Goal: Information Seeking & Learning: Find specific fact

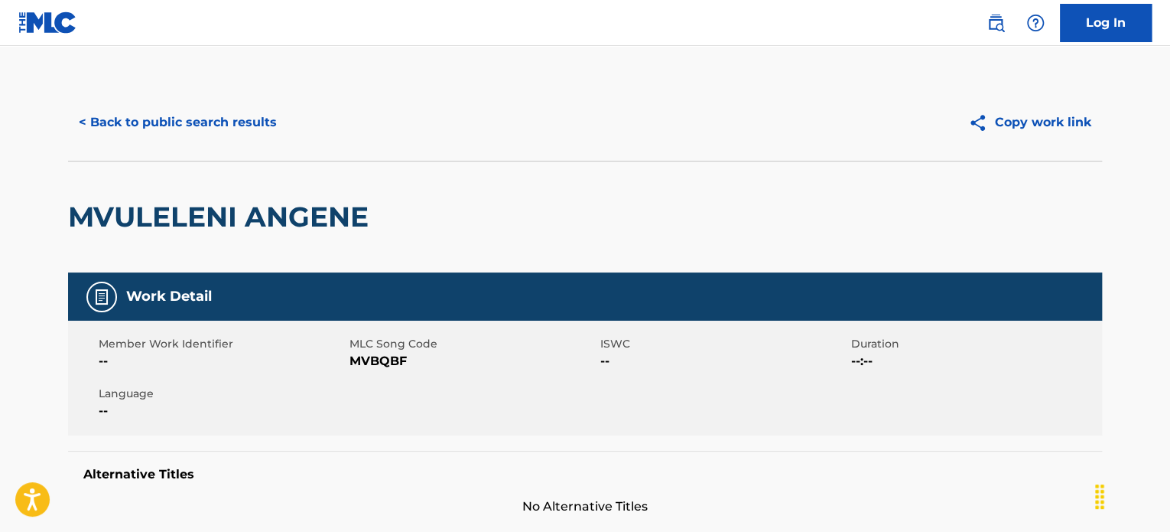
click at [243, 125] on button "< Back to public search results" at bounding box center [178, 122] width 220 height 38
click at [452, 108] on div "< Back to public search results" at bounding box center [326, 122] width 517 height 38
click at [222, 109] on button "< Back to public search results" at bounding box center [178, 122] width 220 height 38
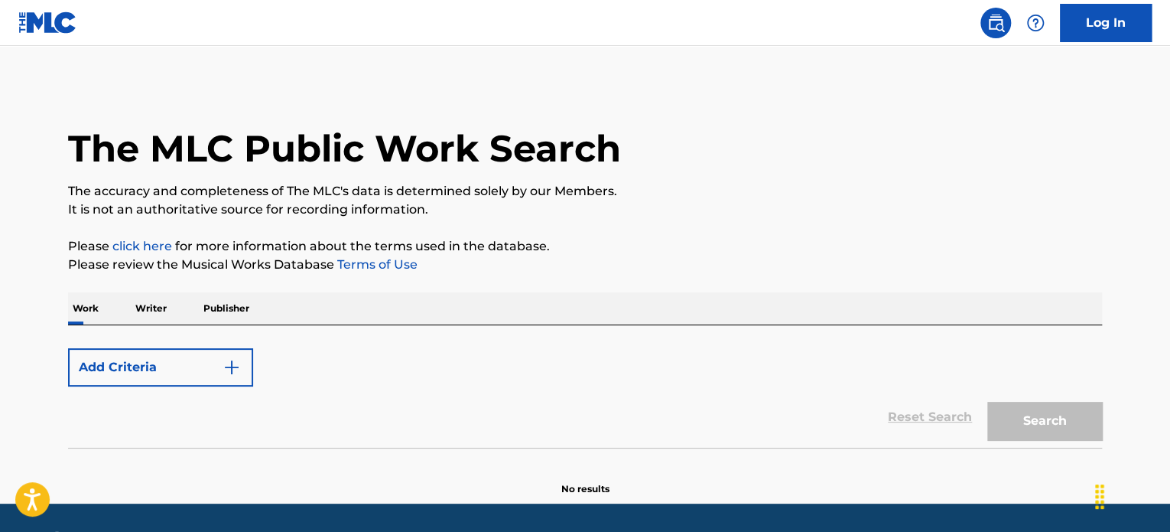
click at [147, 362] on button "Add Criteria" at bounding box center [160, 367] width 185 height 38
click at [682, 177] on div "The MLC Public Work Search" at bounding box center [585, 140] width 1034 height 112
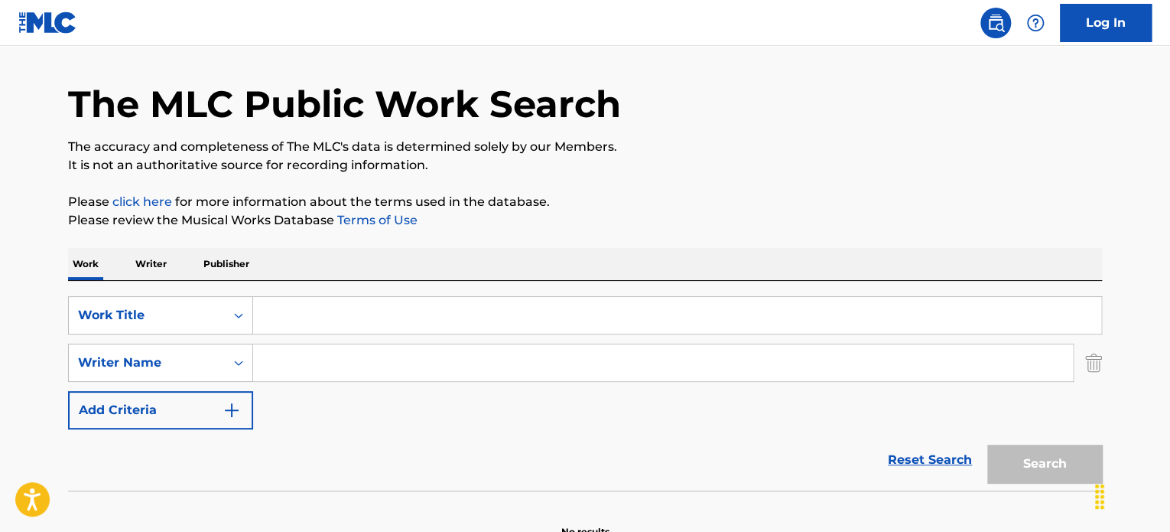
click at [355, 316] on input "Search Form" at bounding box center [677, 315] width 848 height 37
paste input "BE THE ONE"
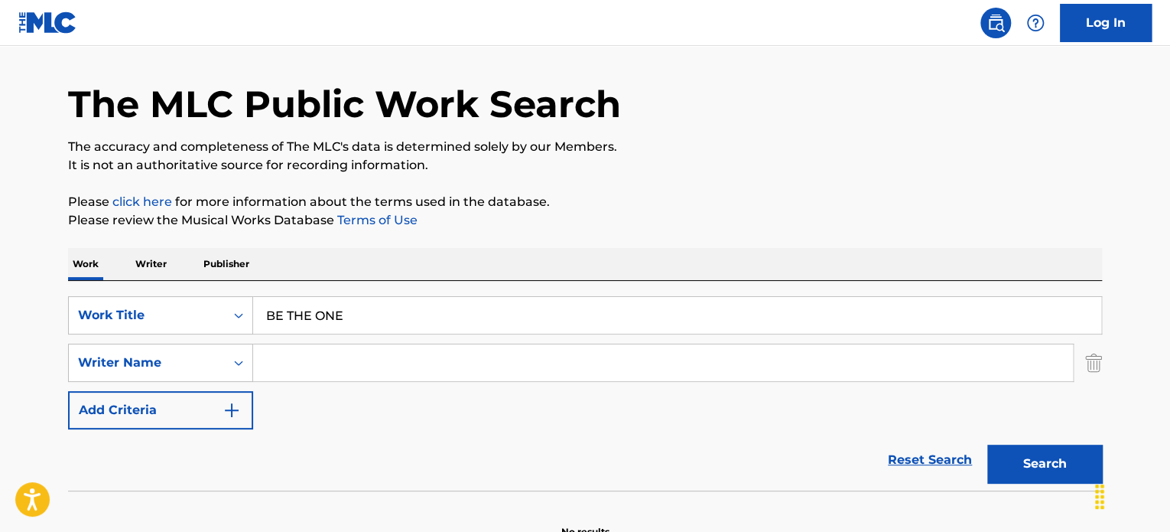
type input "BE THE ONE"
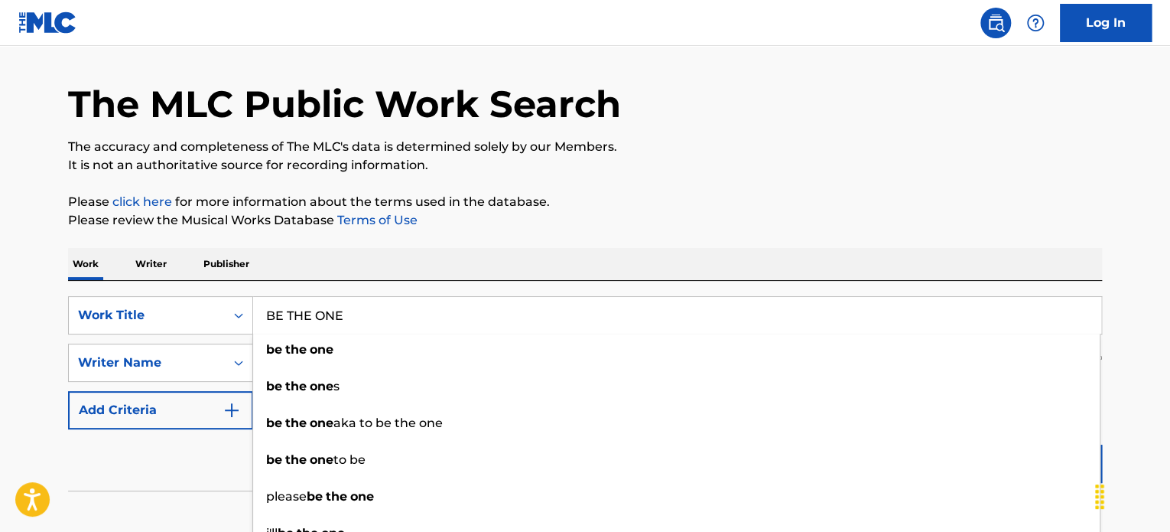
click at [199, 480] on div "Reset Search Search" at bounding box center [585, 459] width 1034 height 61
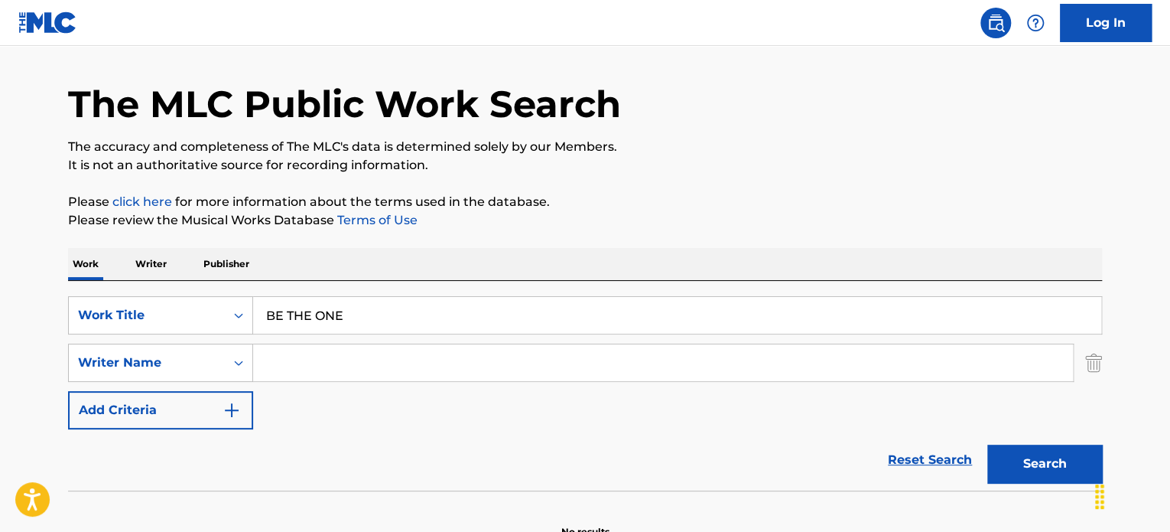
click at [379, 366] on input "Search Form" at bounding box center [663, 362] width 820 height 37
paste input "JAY JENKINS"
type input "JAY JENKINS"
click at [1036, 464] on button "Search" at bounding box center [1044, 463] width 115 height 38
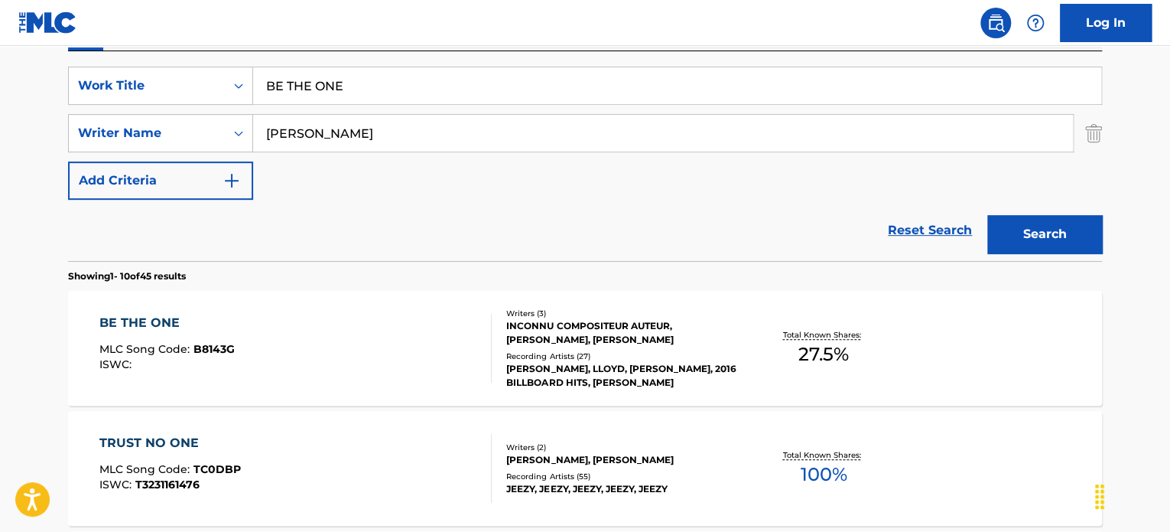
scroll to position [300, 0]
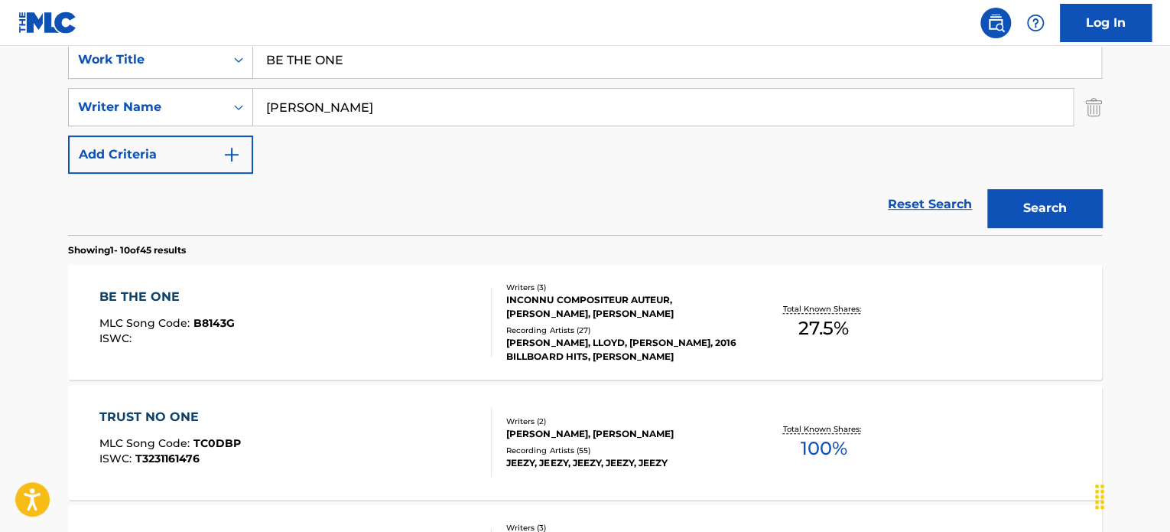
click at [615, 304] on div "INCONNU COMPOSITEUR AUTEUR, JAY W JENKINS, TONY SCALES" at bounding box center [621, 307] width 231 height 28
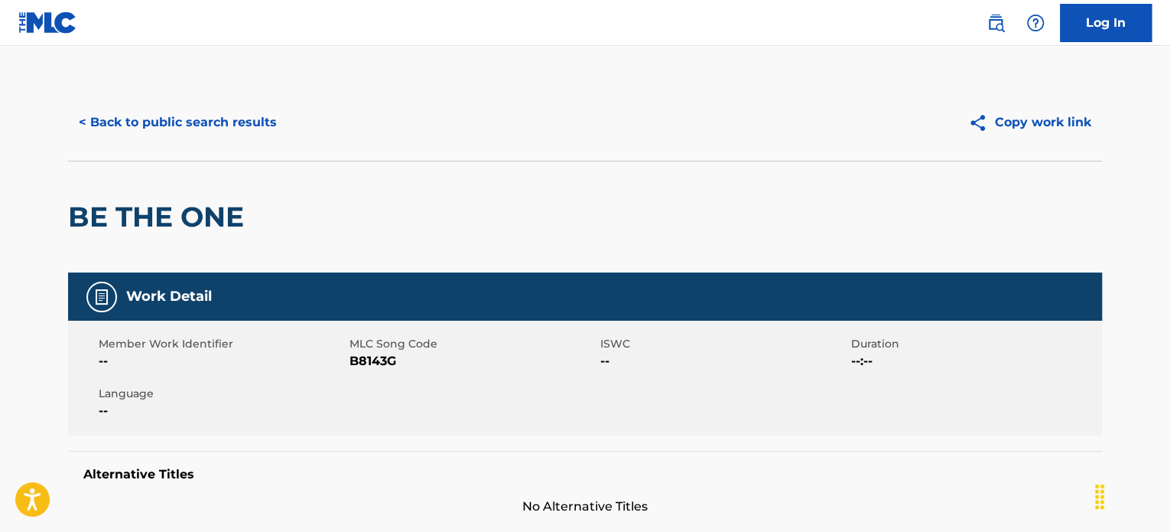
click at [192, 133] on button "< Back to public search results" at bounding box center [178, 122] width 220 height 38
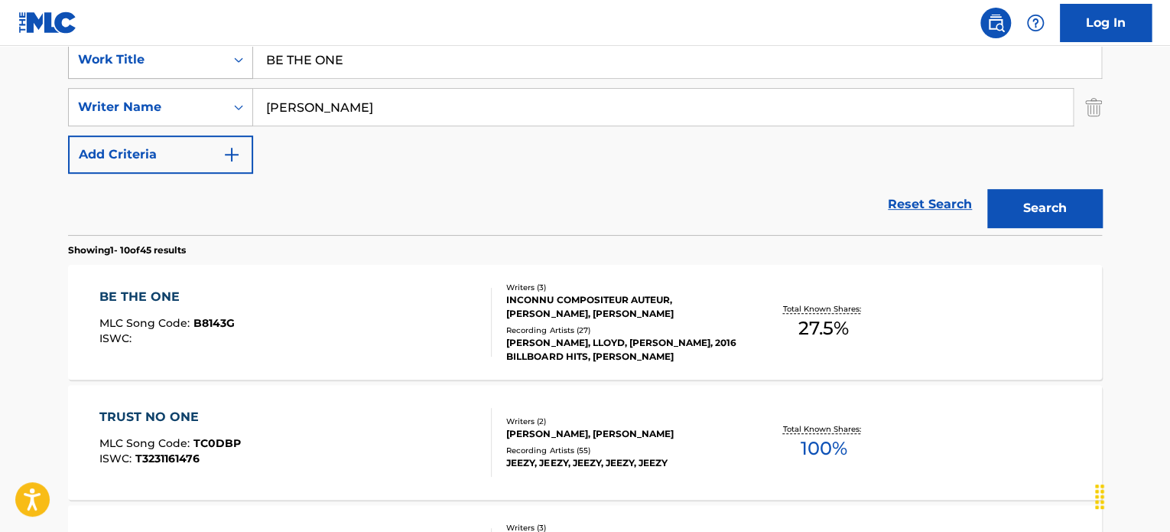
drag, startPoint x: 371, startPoint y: 56, endPoint x: 156, endPoint y: 54, distance: 214.9
click at [186, 54] on div "SearchWithCriteriaaff07038-9dec-48b4-8089-8e41cc240bda Work Title BE THE ONE" at bounding box center [585, 60] width 1034 height 38
paste input "THE OLD RUGGED CROSS"
type input "THE OLD RUGGED CROSS"
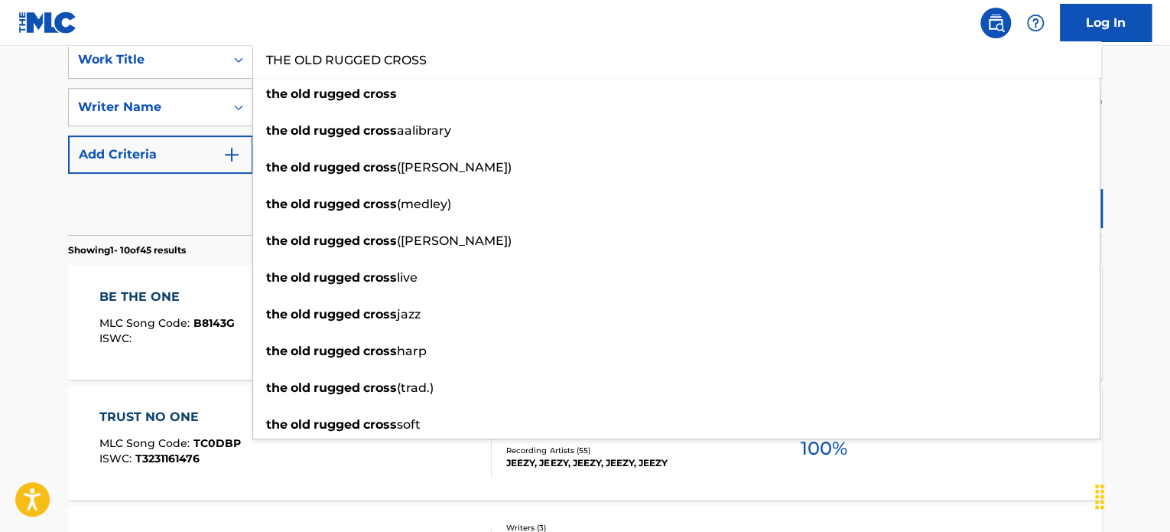
click at [109, 212] on div "Reset Search Search" at bounding box center [585, 204] width 1034 height 61
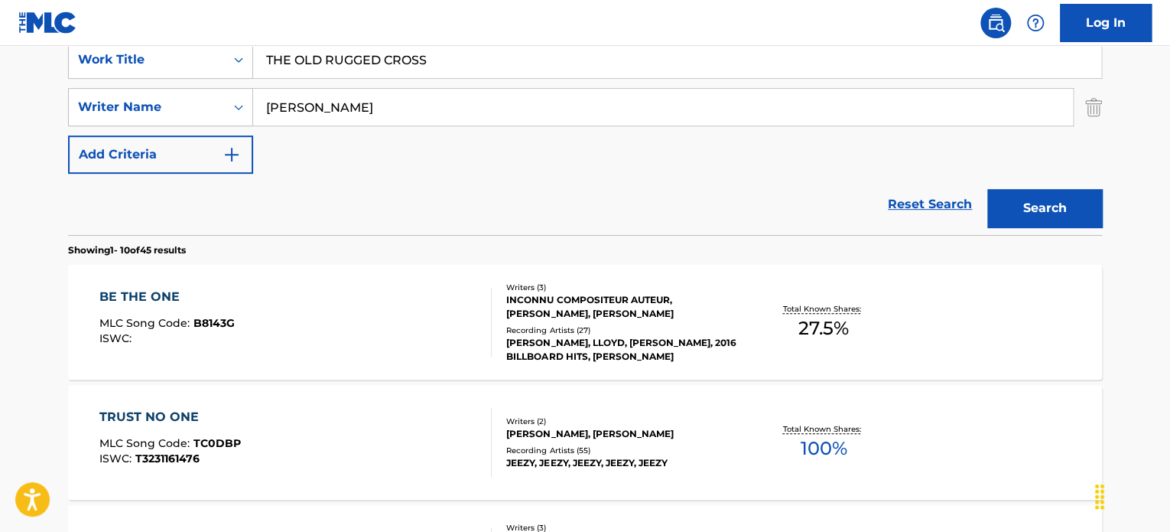
drag, startPoint x: 385, startPoint y: 111, endPoint x: 34, endPoint y: 89, distance: 352.5
click at [84, 102] on div "SearchWithCriteriadfd6f781-9a80-4c08-9f96-cbb73112771e Writer Name JAY JENKINS" at bounding box center [585, 107] width 1034 height 38
paste input "GEORGE BENNARD"
type input "GEORGE BENNARD"
click at [987, 189] on button "Search" at bounding box center [1044, 208] width 115 height 38
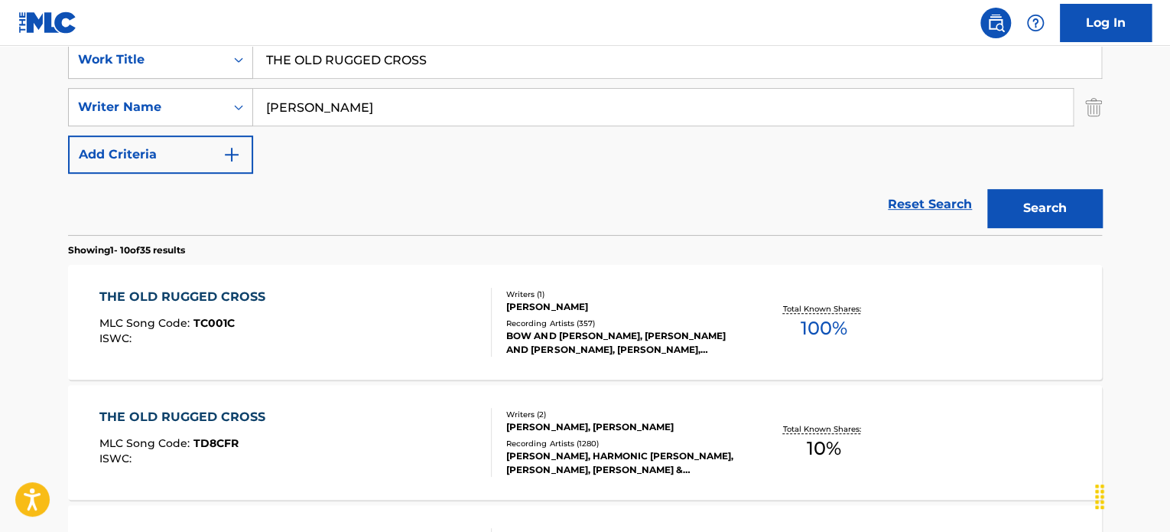
click at [578, 312] on div "GEORGE BENNARD" at bounding box center [621, 307] width 231 height 14
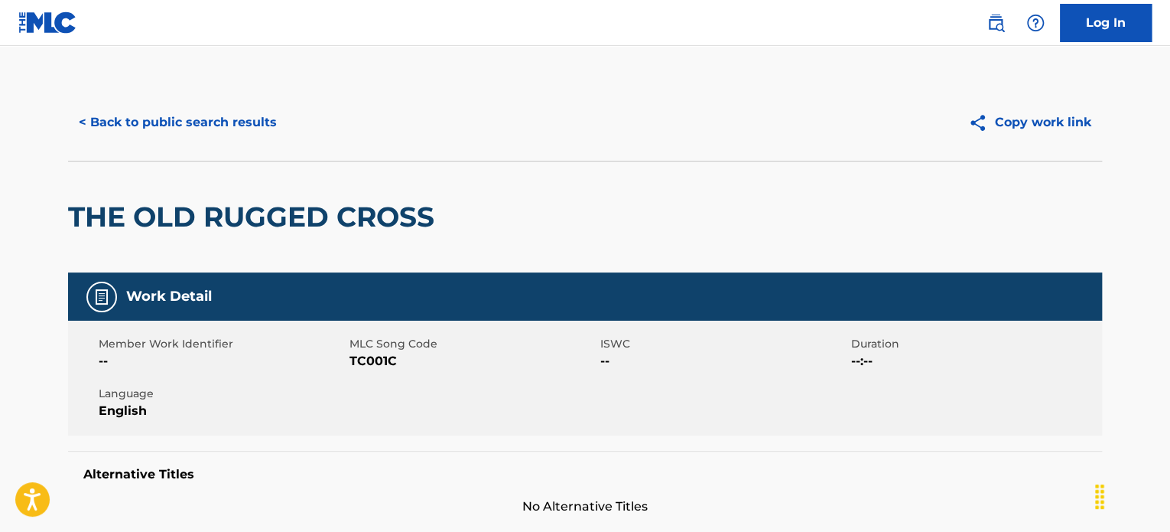
click at [157, 111] on button "< Back to public search results" at bounding box center [178, 122] width 220 height 38
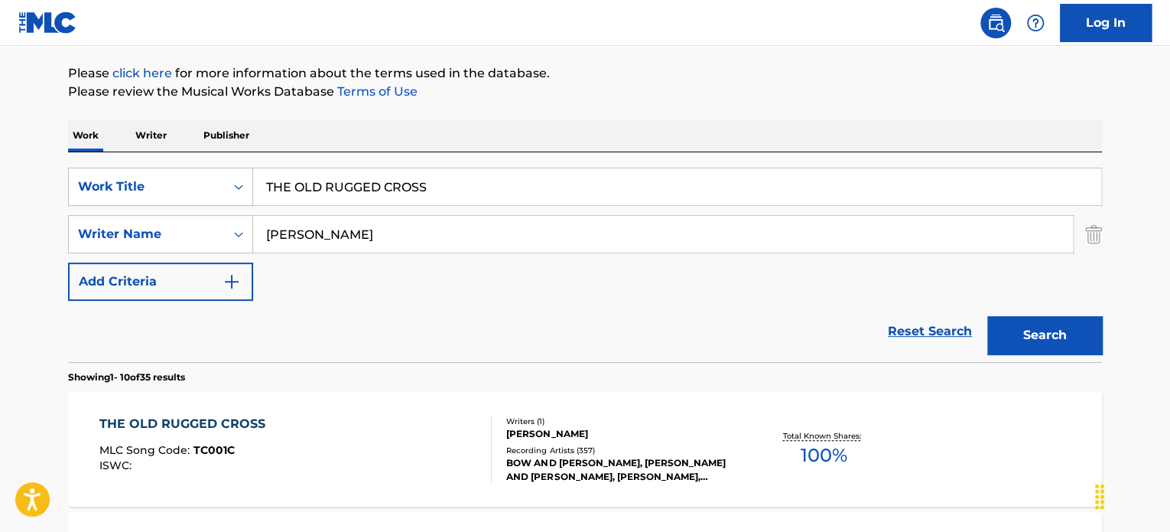
scroll to position [172, 0]
drag, startPoint x: 444, startPoint y: 186, endPoint x: 140, endPoint y: 167, distance: 305.0
click at [156, 167] on div "SearchWithCriteriaaff07038-9dec-48b4-8089-8e41cc240bda Work Title THE OLD RUGGE…" at bounding box center [585, 258] width 1034 height 210
paste input "CONFUNDIDO"
type input "CONFUNDIDO"
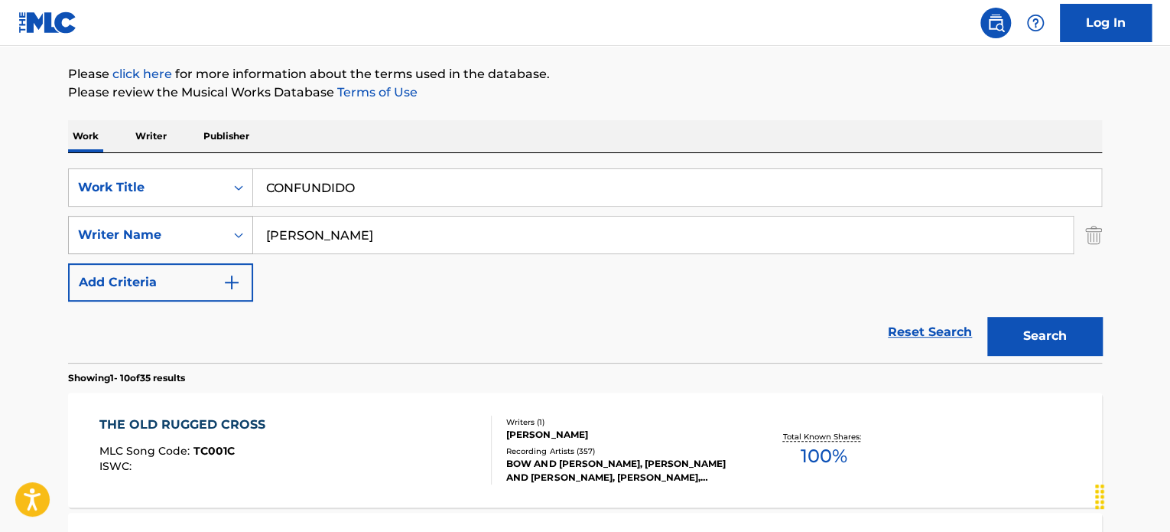
click at [168, 226] on div "SearchWithCriteriadfd6f781-9a80-4c08-9f96-cbb73112771e Writer Name GEORGE BENNA…" at bounding box center [585, 235] width 1034 height 38
paste input "JUAN SEBASTIAN GUTIERREZ"
type input "JUAN SEBASTIAN GUTIERREZ"
click at [1039, 342] on button "Search" at bounding box center [1044, 336] width 115 height 38
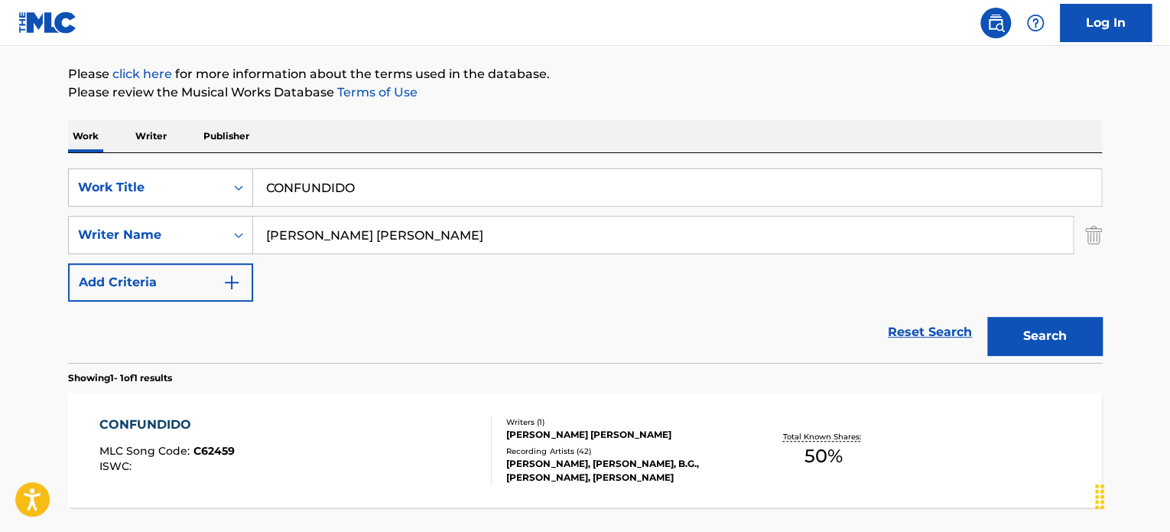
click at [466, 422] on div "CONFUNDIDO MLC Song Code : C62459 ISWC :" at bounding box center [295, 449] width 393 height 69
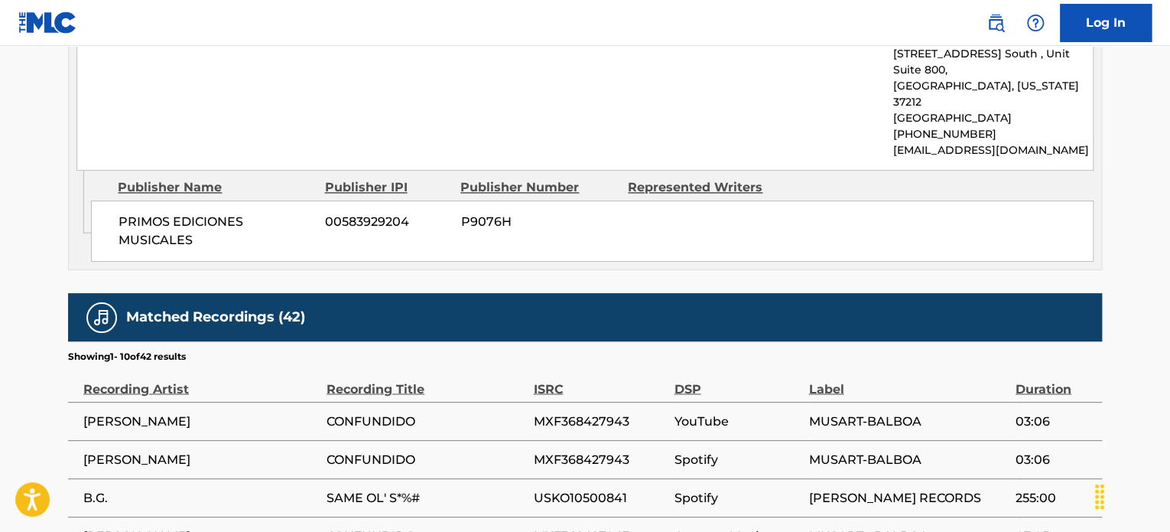
scroll to position [1147, 0]
